Goal: Book appointment/travel/reservation

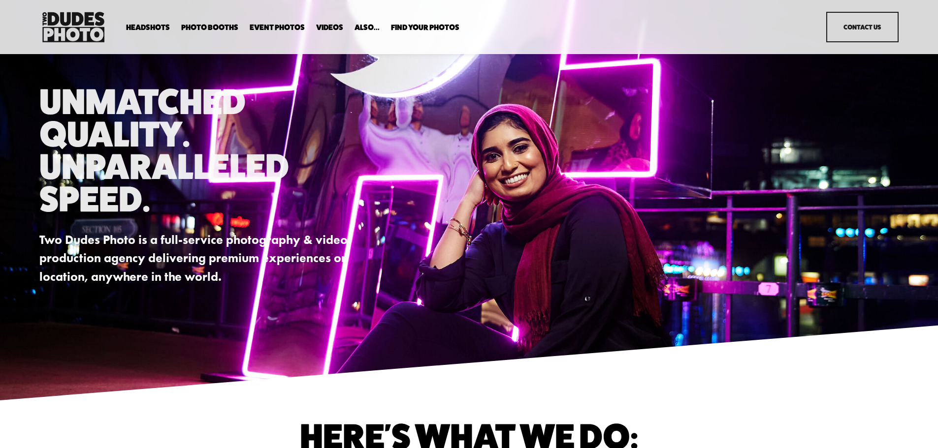
click at [0, 0] on span "Drop-In Headshot Sessions" at bounding box center [0, 0] width 0 height 0
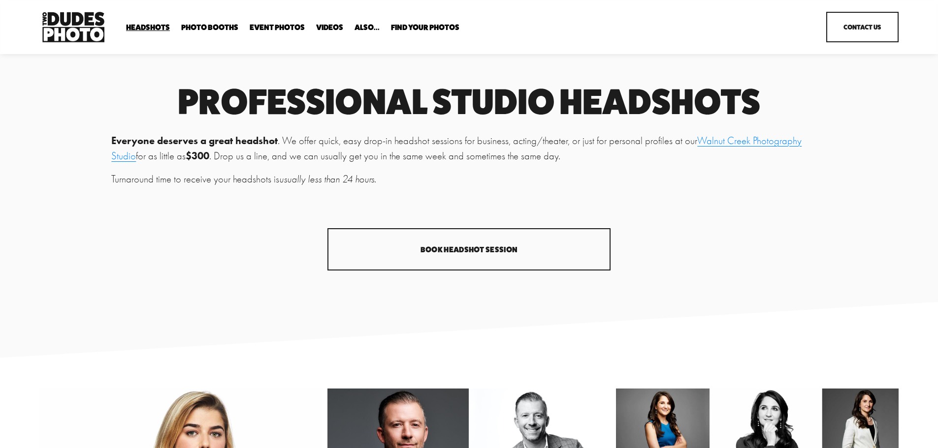
click at [452, 249] on link "Book Headshot Session" at bounding box center [468, 249] width 283 height 42
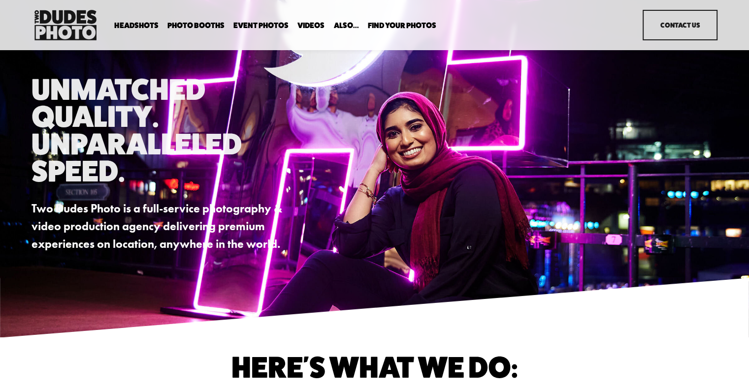
click at [0, 0] on span "Drop-In Headshot Sessions" at bounding box center [0, 0] width 0 height 0
